Goal: Transaction & Acquisition: Purchase product/service

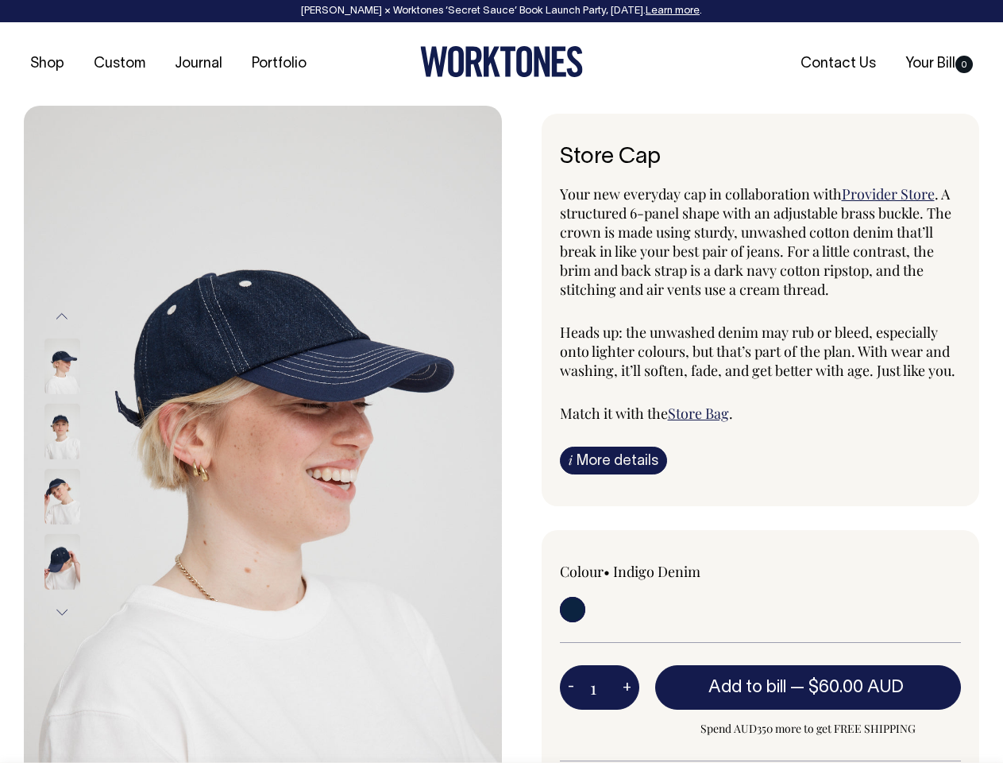
click at [263, 434] on img at bounding box center [263, 464] width 478 height 717
click at [83, 464] on div at bounding box center [83, 496] width 79 height 65
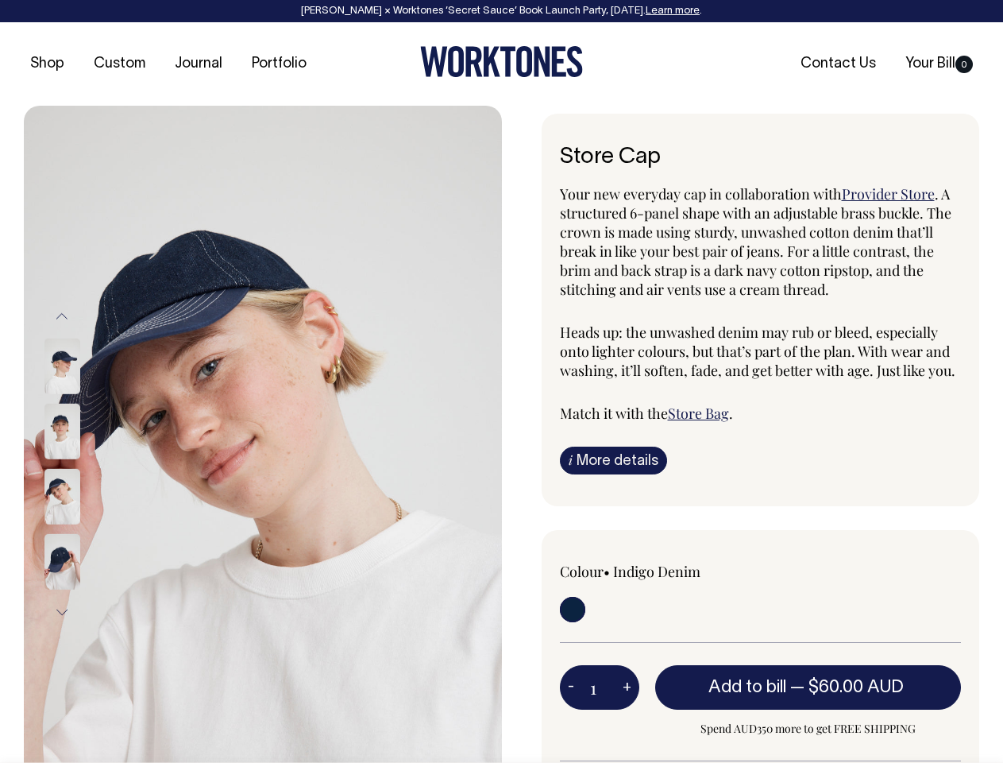
click at [62, 316] on button "Previous" at bounding box center [62, 317] width 24 height 36
click at [83, 399] on div at bounding box center [83, 366] width 79 height 65
click at [62, 612] on button "Next" at bounding box center [62, 612] width 24 height 36
click at [571, 686] on button "-" at bounding box center [571, 687] width 22 height 32
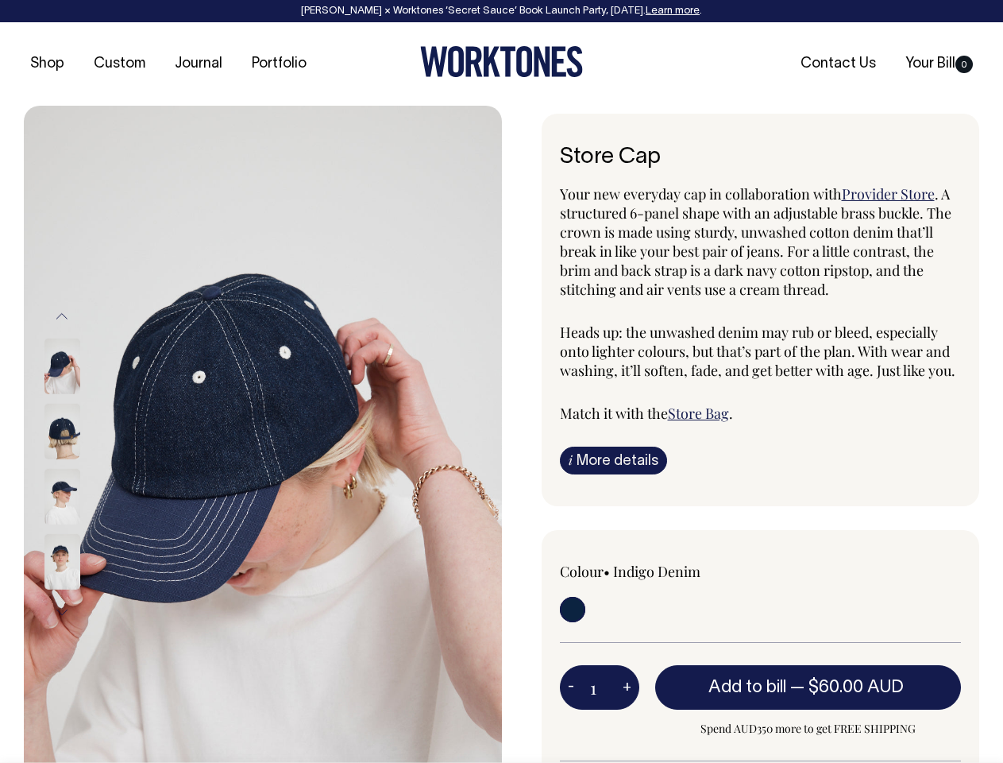
click at [627, 686] on button "+" at bounding box center [627, 687] width 25 height 32
type input "2"
click at [809, 686] on span "— $60.00 AUD" at bounding box center [849, 687] width 118 height 16
